Goal: Task Accomplishment & Management: Manage account settings

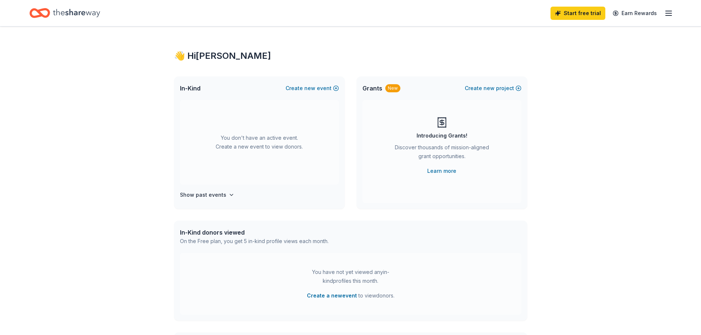
click at [666, 13] on icon "button" at bounding box center [668, 13] width 9 height 9
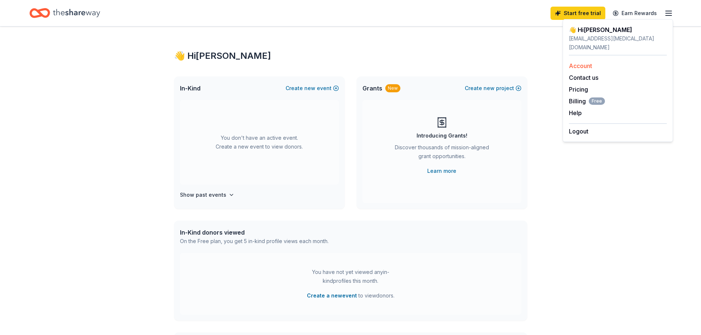
click at [600, 61] on div "Account" at bounding box center [618, 65] width 98 height 9
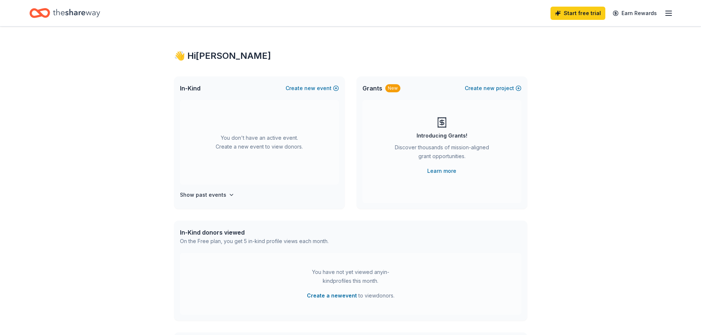
click at [667, 11] on line "button" at bounding box center [668, 11] width 6 height 0
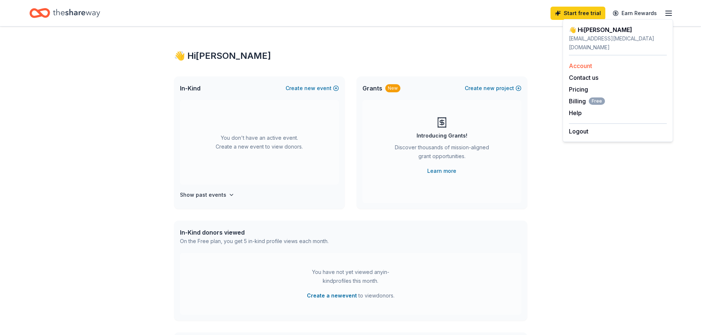
click at [584, 62] on link "Account" at bounding box center [580, 65] width 23 height 7
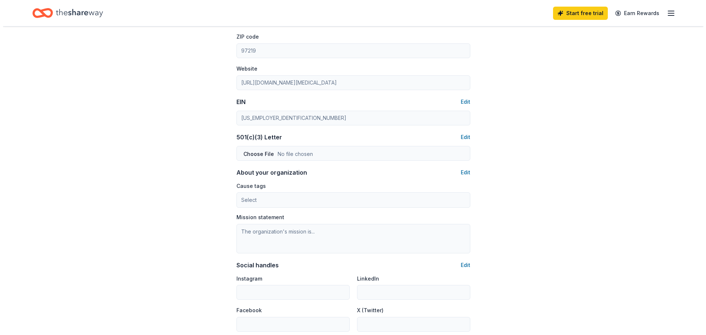
scroll to position [294, 0]
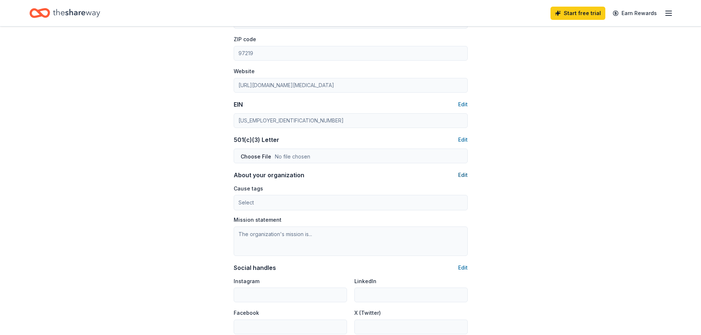
click at [460, 173] on button "Edit" at bounding box center [463, 175] width 10 height 9
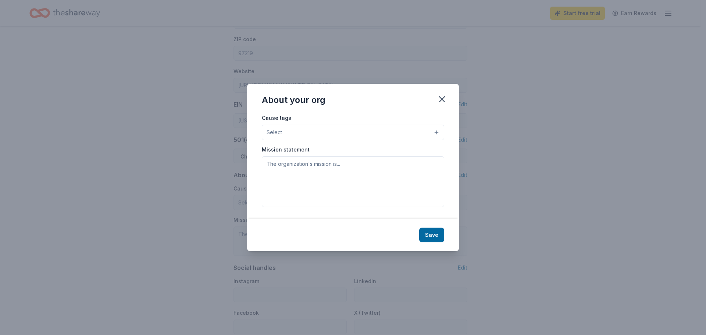
click at [288, 131] on button "Select" at bounding box center [353, 132] width 182 height 15
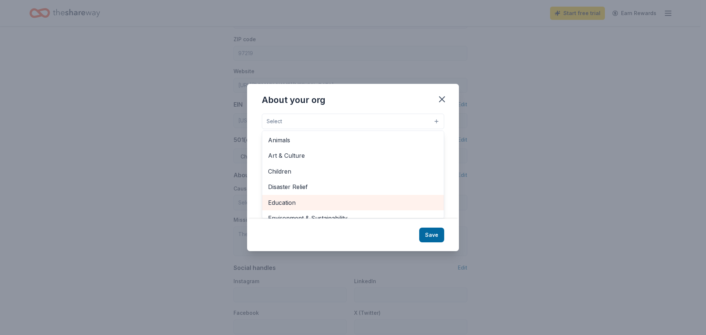
click at [279, 203] on span "Education" at bounding box center [353, 203] width 170 height 10
click at [433, 236] on div "About your org Cause tags Education Animals Art & Culture Children Disaster Rel…" at bounding box center [353, 167] width 212 height 168
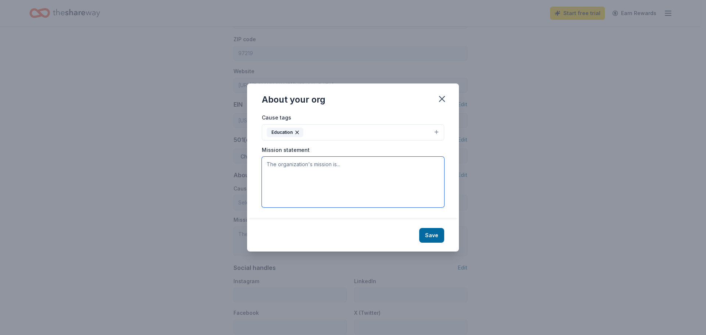
click at [281, 177] on textarea at bounding box center [353, 182] width 182 height 51
paste textarea "Our Mission is to increase awareness, education, prevention, and treatment of p…"
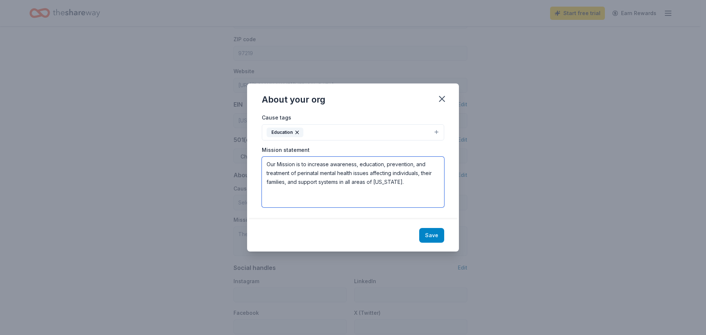
type textarea "Our Mission is to increase awareness, education, prevention, and treatment of p…"
click at [432, 233] on button "Save" at bounding box center [431, 235] width 25 height 15
type textarea "Our Mission is to increase awareness, education, prevention, and treatment of p…"
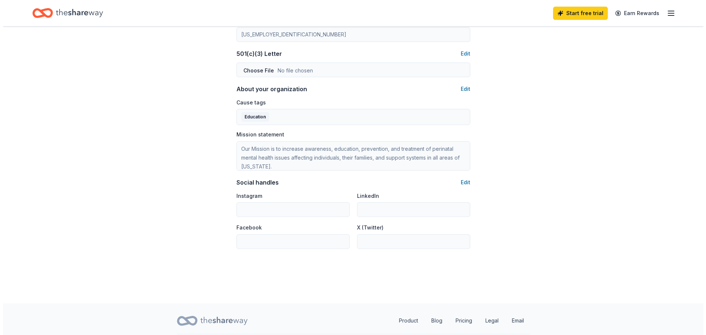
scroll to position [402, 0]
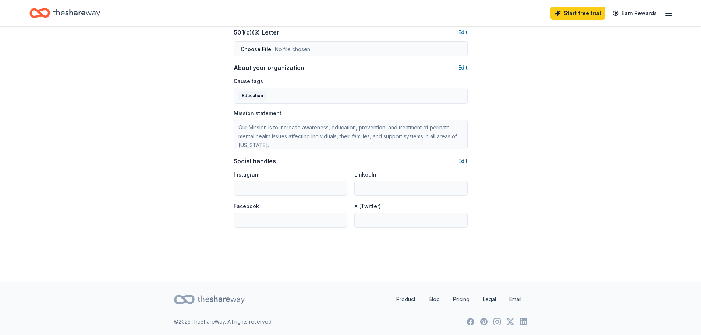
click at [467, 157] on button "Edit" at bounding box center [463, 161] width 10 height 9
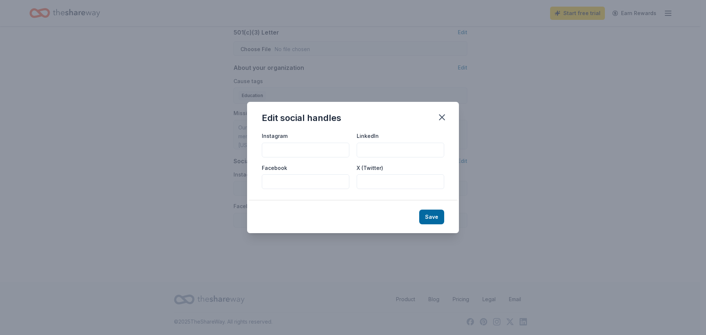
click at [310, 151] on input "Instagram" at bounding box center [306, 150] width 88 height 15
click at [293, 152] on input "Instagram" at bounding box center [306, 150] width 88 height 15
paste input "[URL][DOMAIN_NAME]"
type input "[URL][DOMAIN_NAME]"
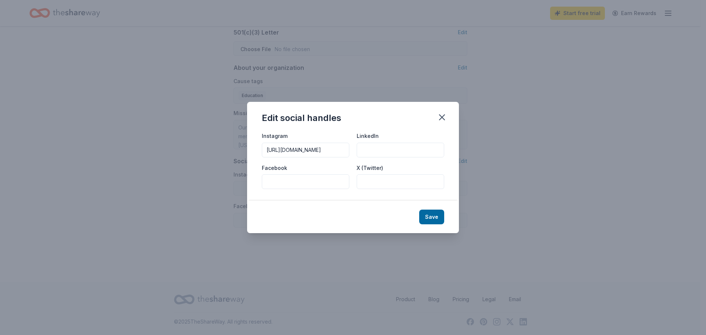
scroll to position [0, 0]
click at [295, 185] on input "Facebook" at bounding box center [306, 181] width 88 height 15
paste input "[URL][DOMAIN_NAME]"
type input "[URL][DOMAIN_NAME]"
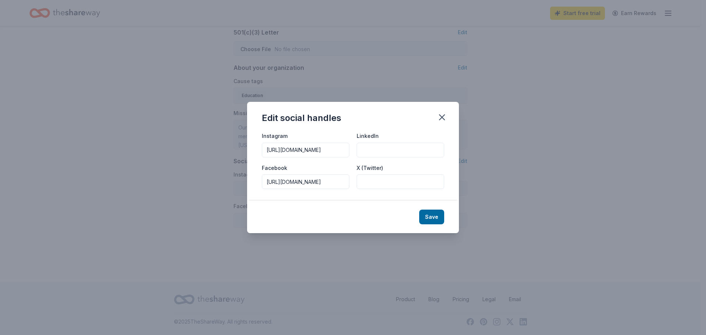
click at [430, 218] on button "Save" at bounding box center [431, 217] width 25 height 15
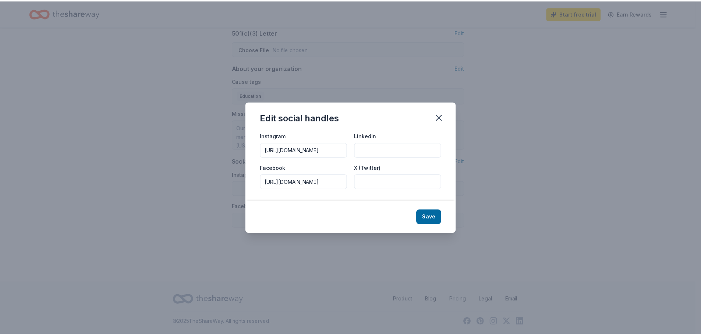
scroll to position [0, 0]
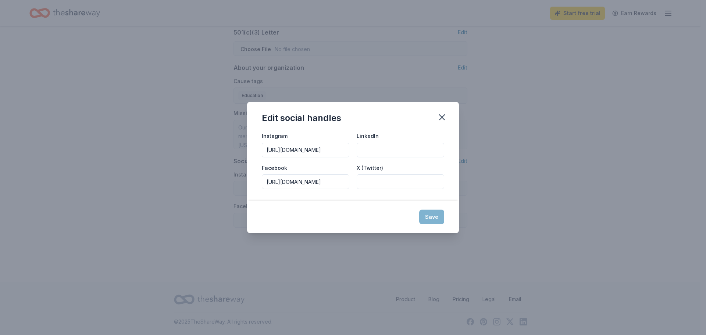
type input "[URL][DOMAIN_NAME]"
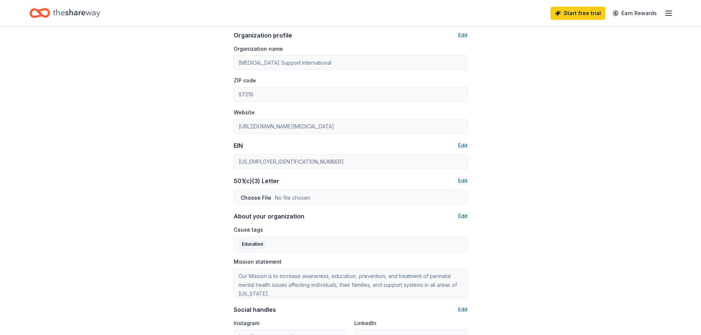
scroll to position [254, 0]
click at [463, 180] on button "Edit" at bounding box center [463, 179] width 10 height 9
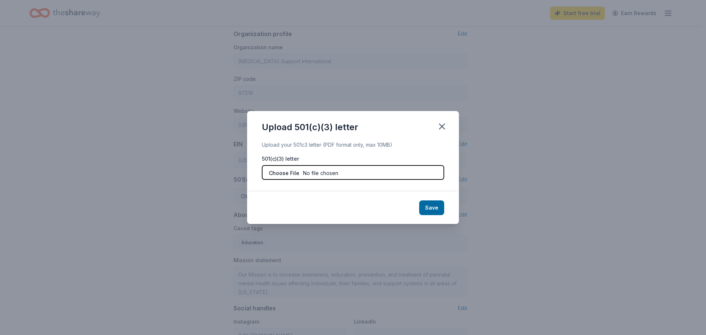
click at [346, 175] on input "file" at bounding box center [353, 172] width 182 height 15
type input "C:\fakepath\PSI 501.c.3 designation letter.pdf"
click at [436, 208] on button "Save" at bounding box center [431, 207] width 25 height 15
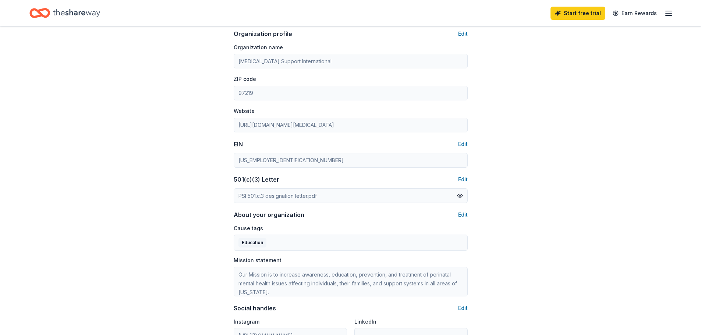
click at [177, 214] on div "Account About me Profile Edit First name [PERSON_NAME] Last name [PERSON_NAME] …" at bounding box center [350, 100] width 701 height 657
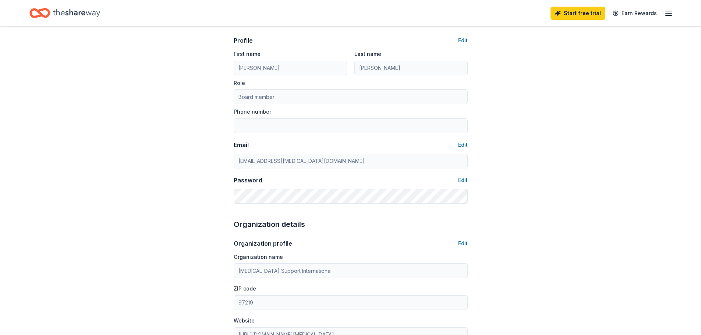
scroll to position [0, 0]
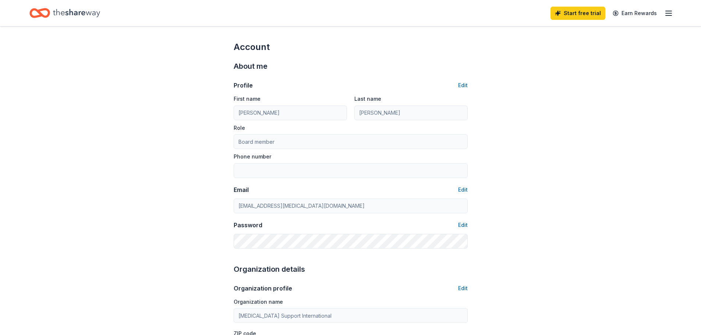
click at [666, 15] on icon "button" at bounding box center [668, 13] width 9 height 9
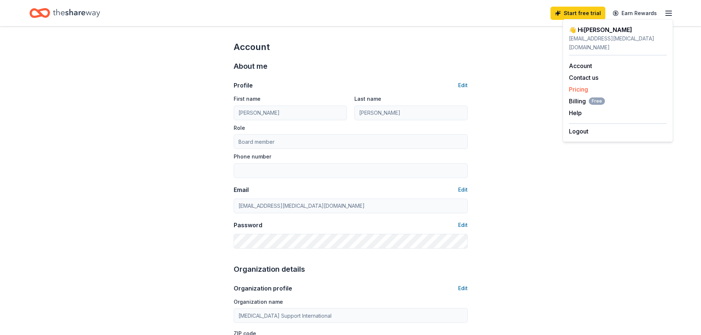
click at [579, 86] on link "Pricing" at bounding box center [578, 89] width 19 height 7
click at [577, 86] on link "Pricing" at bounding box center [578, 89] width 19 height 7
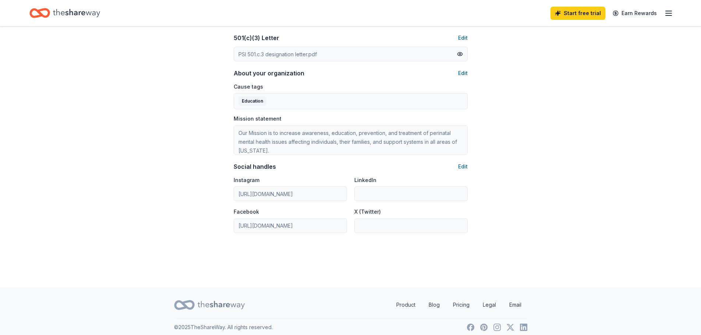
scroll to position [402, 0]
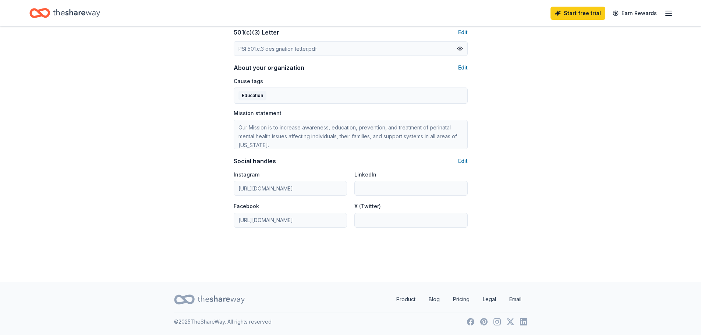
click at [68, 11] on icon "Home" at bounding box center [76, 13] width 47 height 15
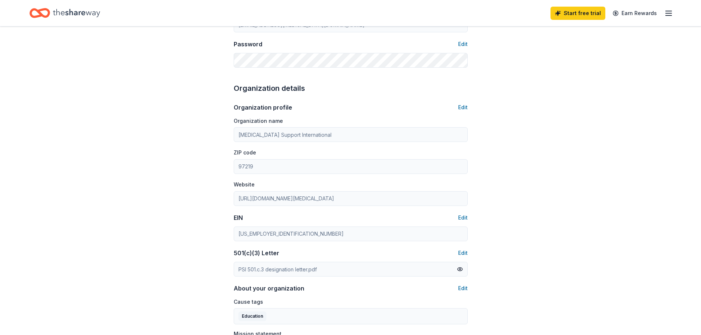
scroll to position [0, 0]
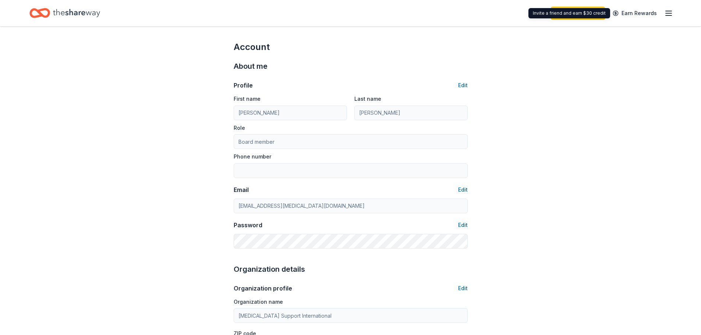
click at [668, 13] on icon "button" at bounding box center [668, 13] width 9 height 9
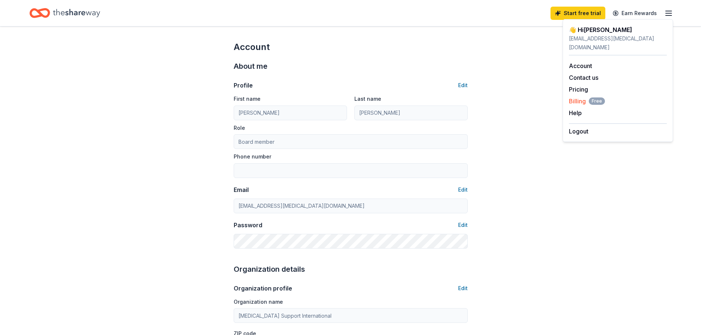
click at [576, 97] on span "Billing Free" at bounding box center [587, 101] width 36 height 9
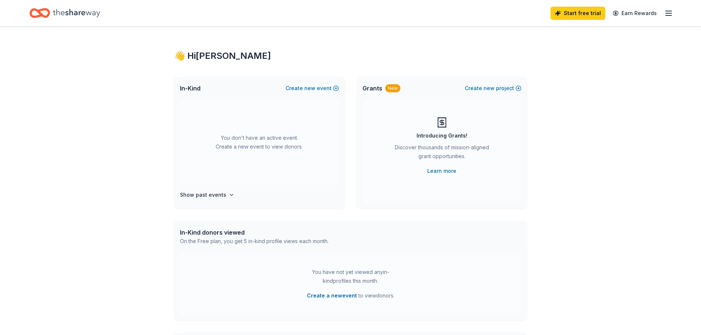
click at [667, 15] on icon "button" at bounding box center [668, 13] width 9 height 9
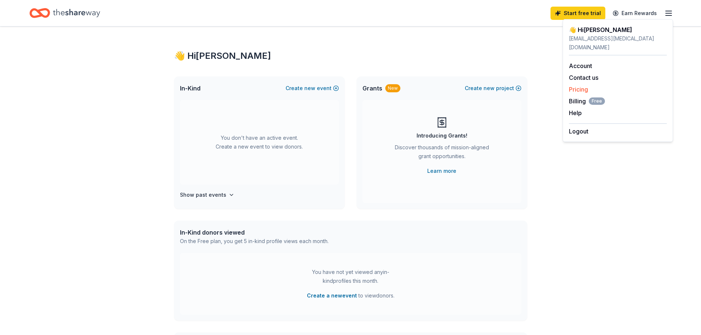
click at [581, 86] on link "Pricing" at bounding box center [578, 89] width 19 height 7
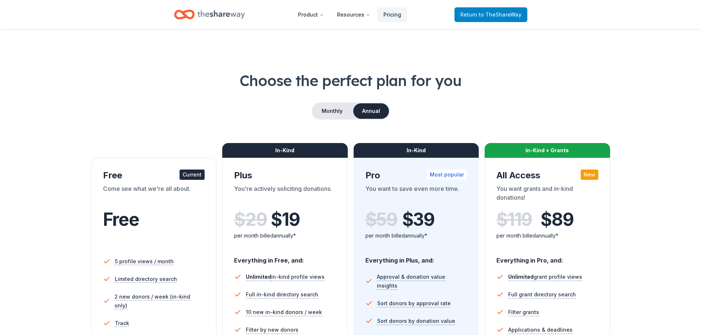
click at [510, 15] on span "to TheShareWay" at bounding box center [499, 14] width 43 height 6
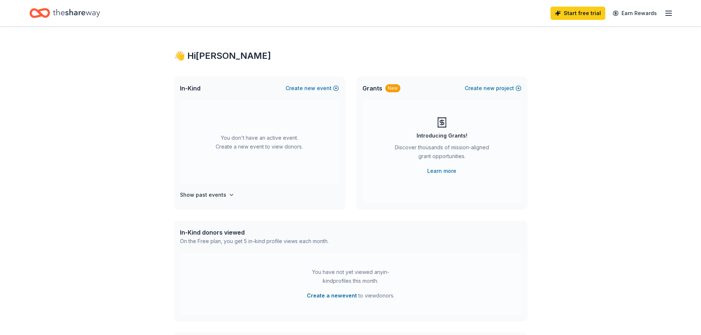
click at [666, 13] on line "button" at bounding box center [668, 13] width 6 height 0
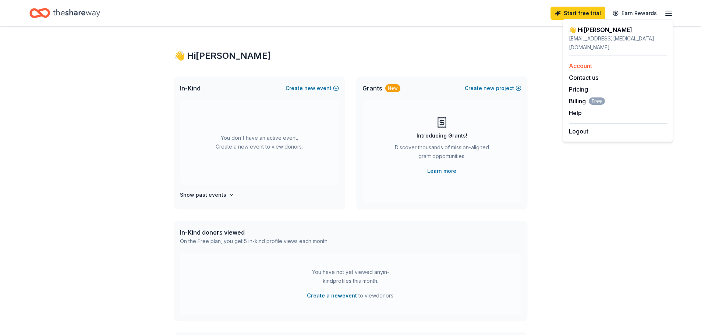
click at [581, 62] on link "Account" at bounding box center [580, 65] width 23 height 7
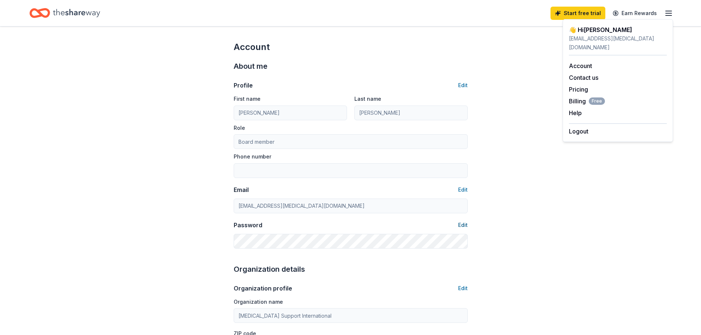
click at [467, 226] on button "Edit" at bounding box center [463, 225] width 10 height 9
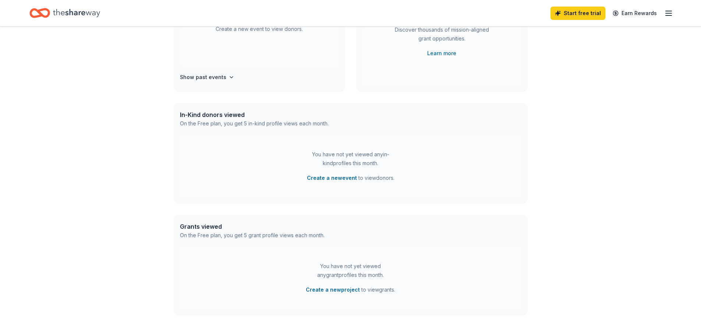
scroll to position [174, 0]
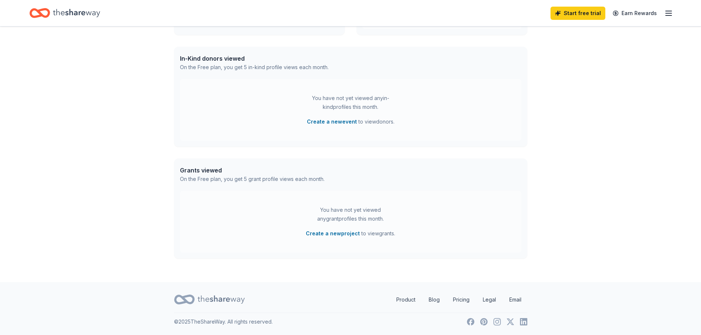
click at [670, 13] on icon "button" at bounding box center [668, 13] width 9 height 9
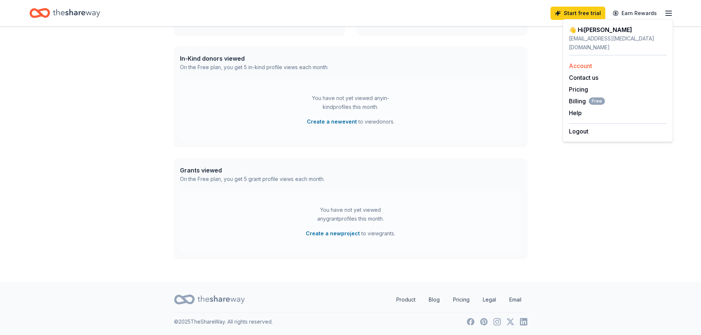
click at [584, 62] on link "Account" at bounding box center [580, 65] width 23 height 7
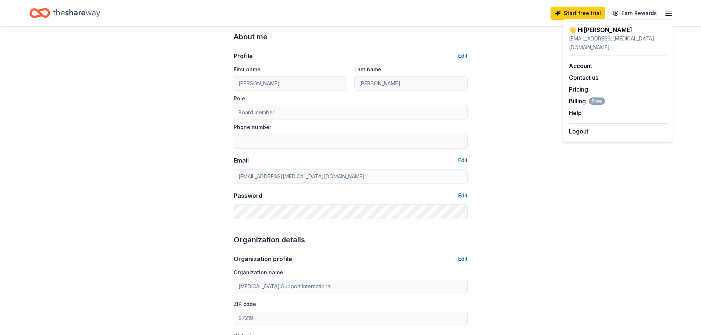
scroll to position [74, 0]
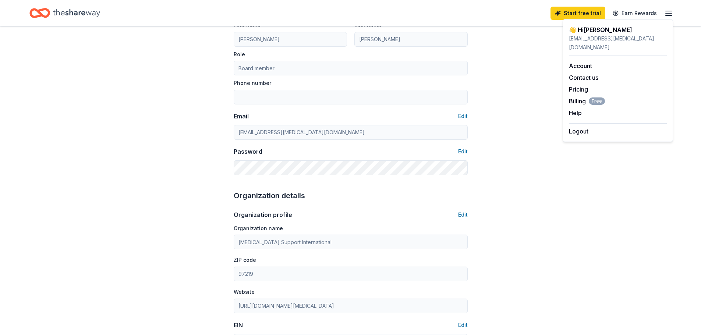
click at [202, 139] on div "Account About me Profile Edit First name Stephanie Last name Swasey Role Board …" at bounding box center [350, 281] width 701 height 657
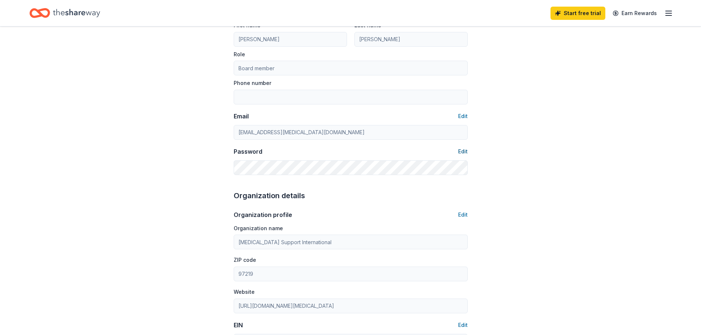
click at [460, 150] on button "Edit" at bounding box center [463, 151] width 10 height 9
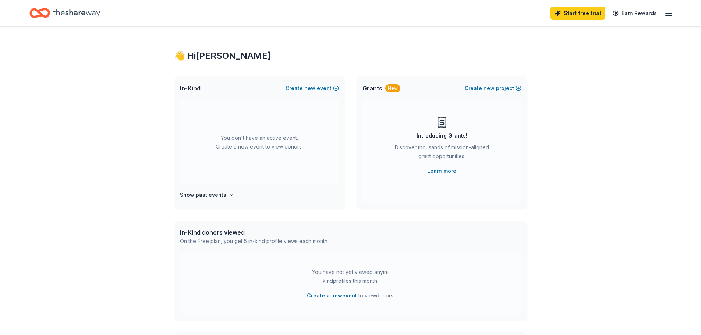
click at [668, 11] on line "button" at bounding box center [668, 11] width 6 height 0
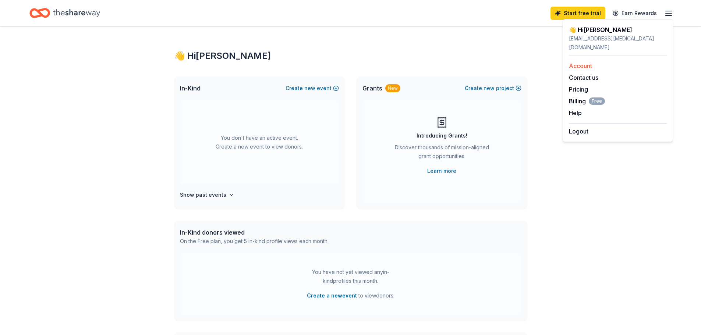
click at [581, 62] on link "Account" at bounding box center [580, 65] width 23 height 7
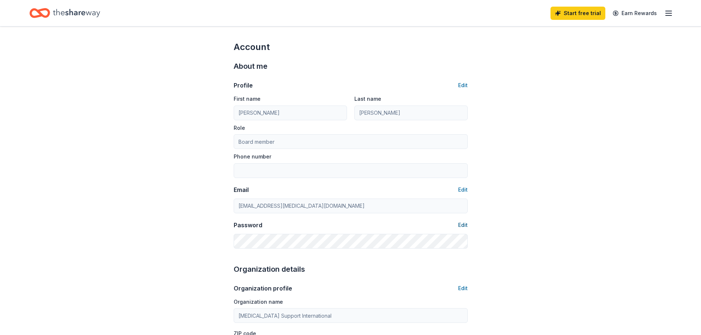
click at [461, 225] on button "Edit" at bounding box center [463, 225] width 10 height 9
